Goal: Navigation & Orientation: Find specific page/section

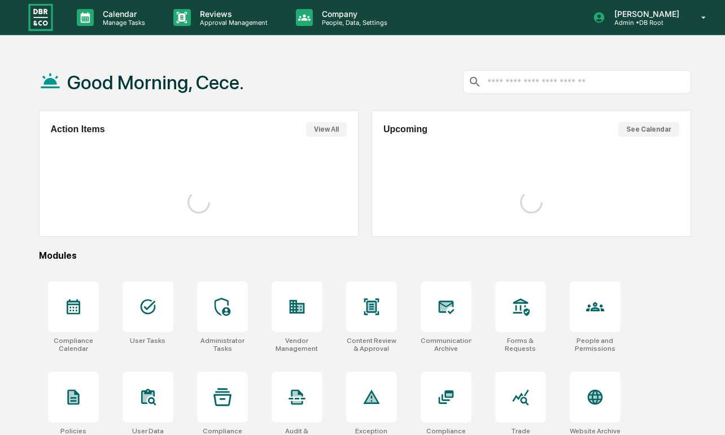
click at [335, 38] on div "Calendar Manage Tasks Reviews Approval Management Company People, Data, Setting…" at bounding box center [362, 270] width 725 height 540
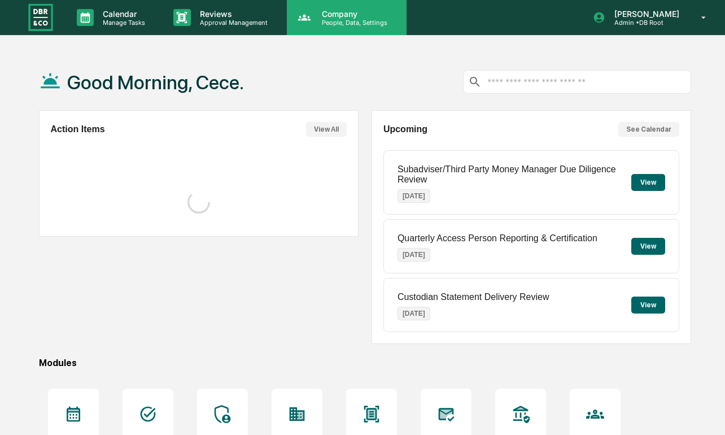
click at [336, 33] on div "Company People, Data, Settings" at bounding box center [347, 17] width 120 height 35
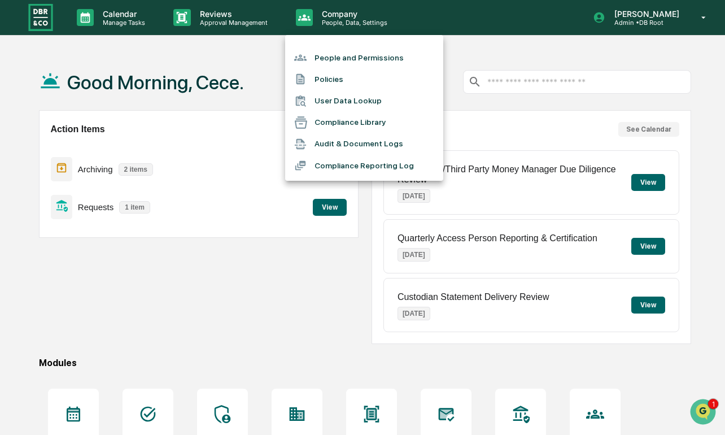
click at [371, 163] on li "Compliance Reporting Log" at bounding box center [364, 165] width 158 height 21
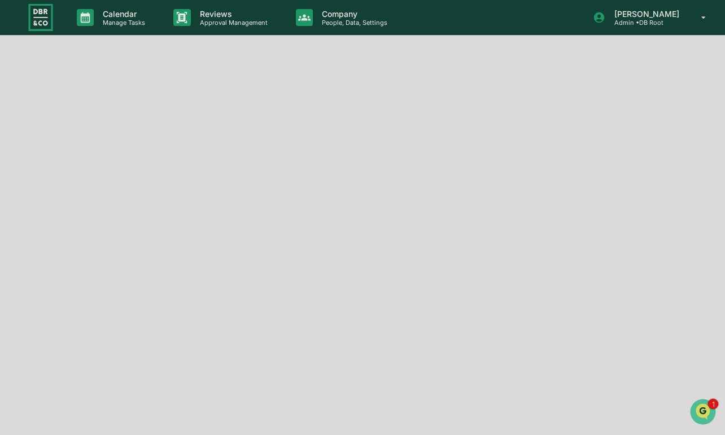
click at [337, 20] on div at bounding box center [374, 250] width 748 height 501
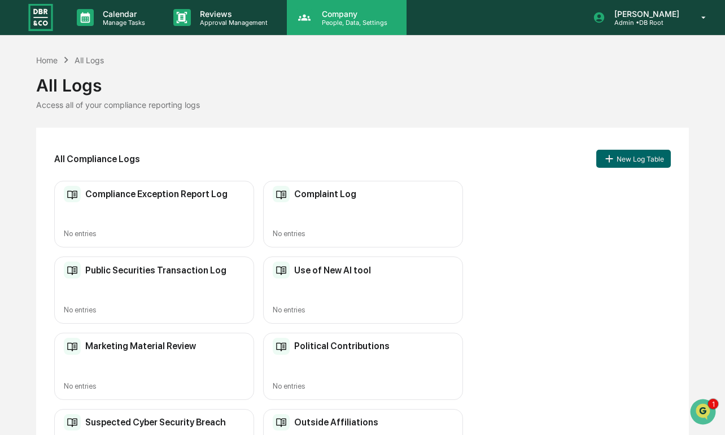
click at [338, 23] on p "People, Data, Settings" at bounding box center [353, 23] width 80 height 8
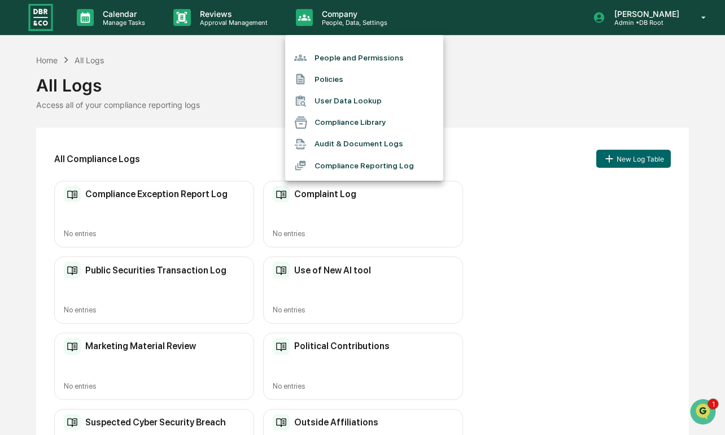
click at [349, 124] on li "Compliance Library" at bounding box center [364, 122] width 158 height 21
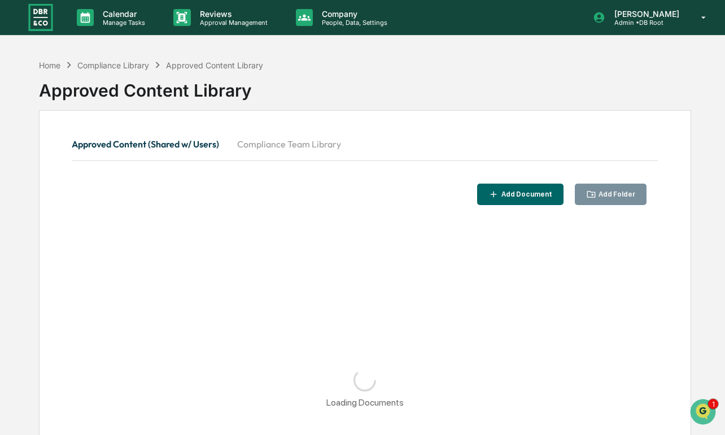
click at [277, 150] on button "Compliance Team Library" at bounding box center [289, 143] width 122 height 27
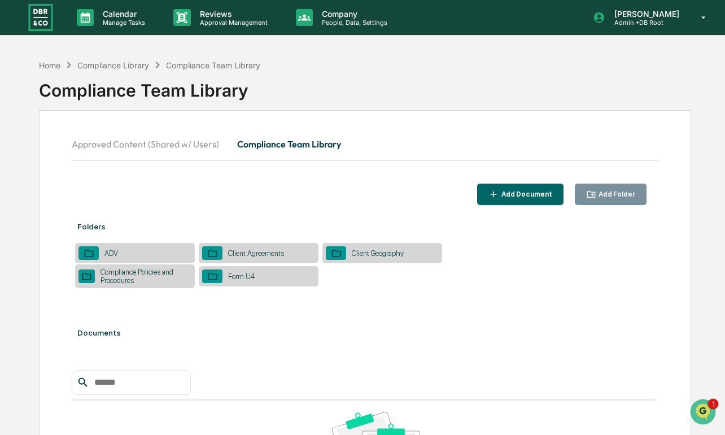
click at [141, 143] on button "Approved Content (Shared w/ Users)" at bounding box center [150, 143] width 156 height 27
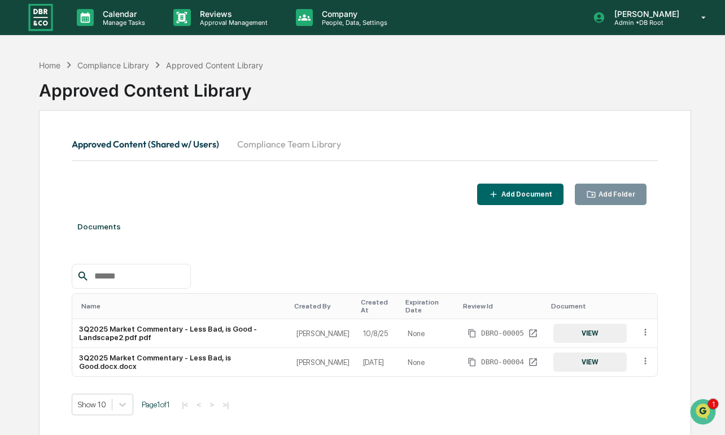
click at [280, 143] on button "Compliance Team Library" at bounding box center [289, 143] width 122 height 27
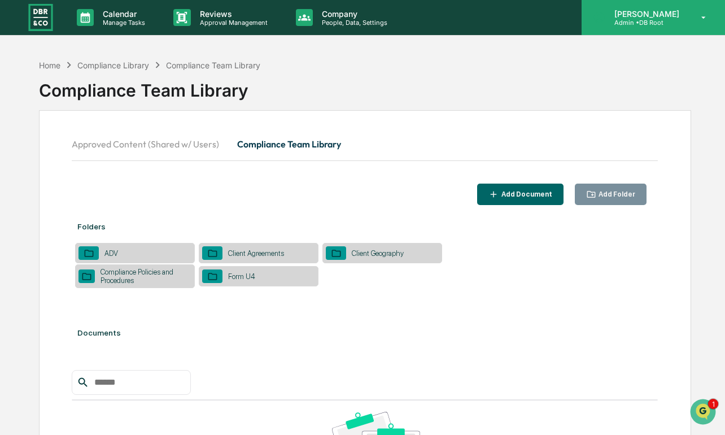
click at [637, 20] on p "Admin • DB Root" at bounding box center [646, 23] width 80 height 8
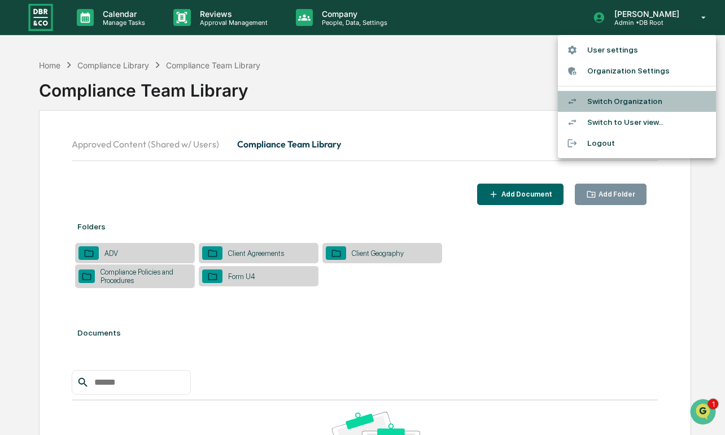
click at [629, 97] on li "Switch Organization" at bounding box center [637, 101] width 158 height 21
